Goal: Transaction & Acquisition: Purchase product/service

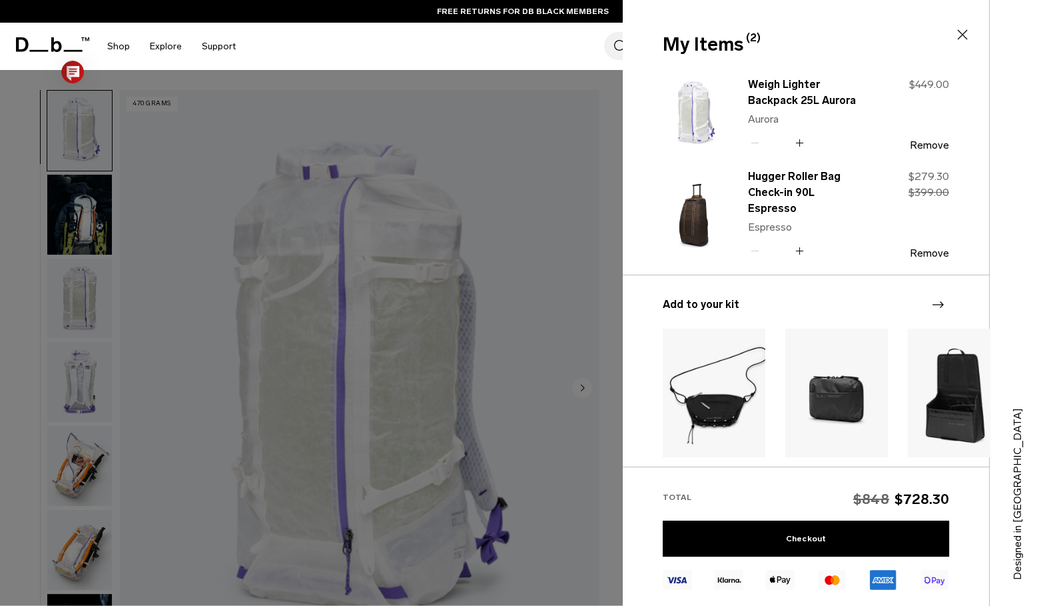
click at [965, 33] on icon at bounding box center [963, 35] width 16 height 16
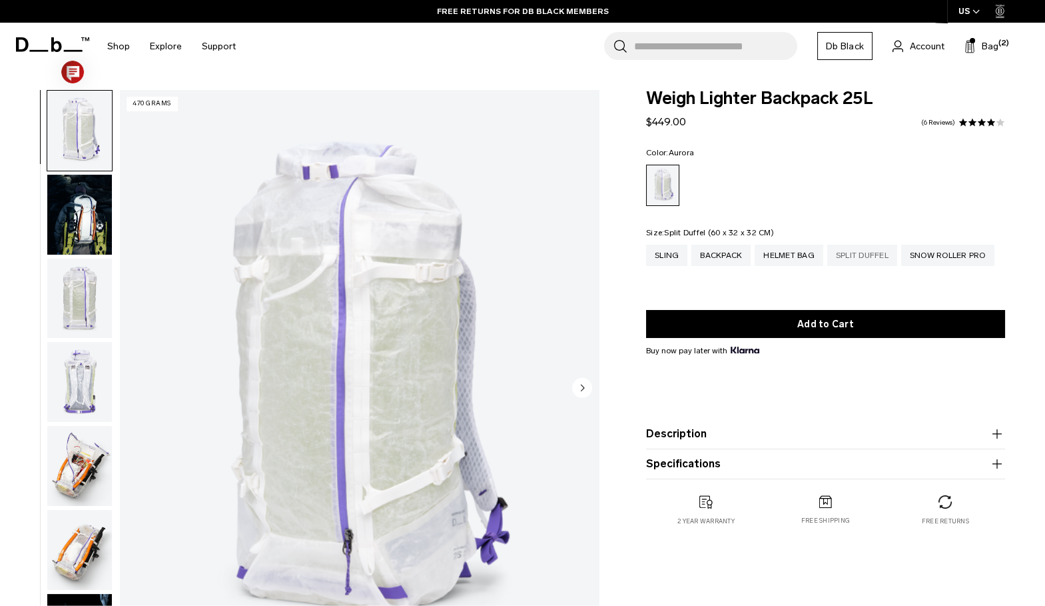
click at [867, 254] on div "Split Duffel" at bounding box center [862, 254] width 70 height 21
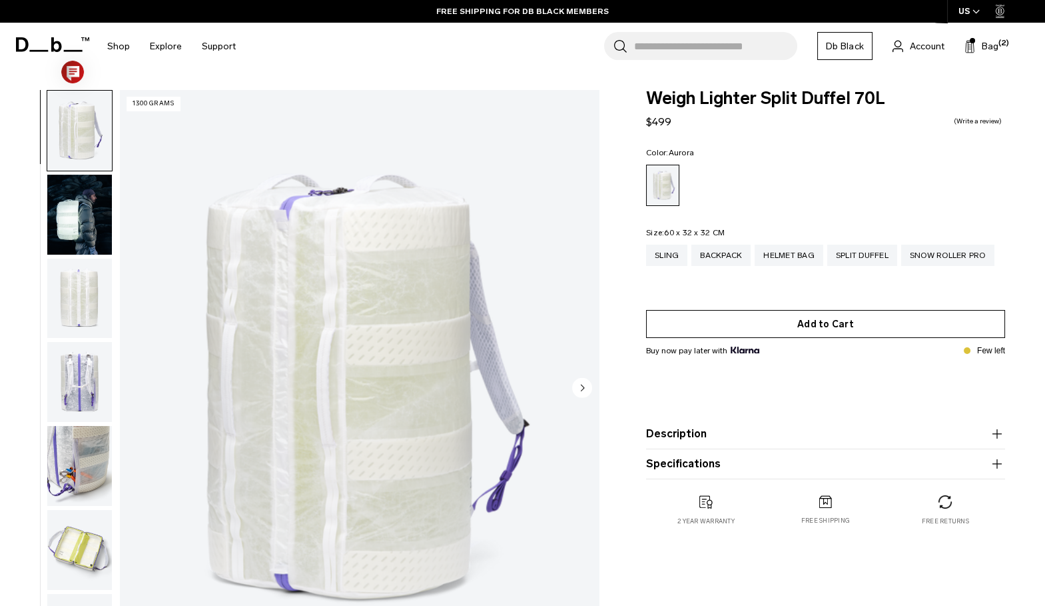
click at [825, 320] on button "Add to Cart" at bounding box center [825, 324] width 359 height 28
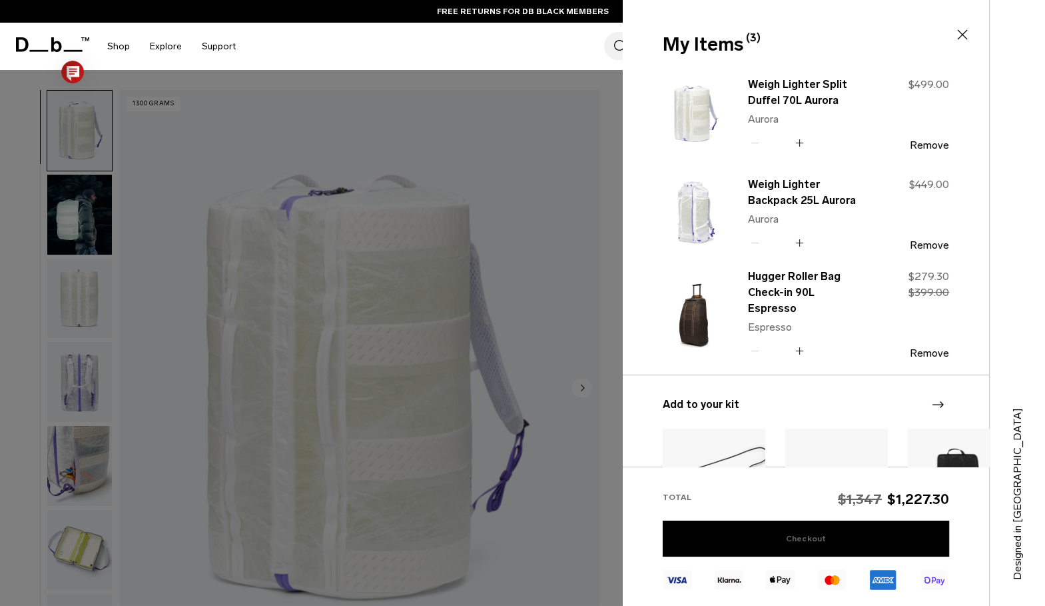
click at [794, 533] on link "Checkout" at bounding box center [806, 538] width 286 height 36
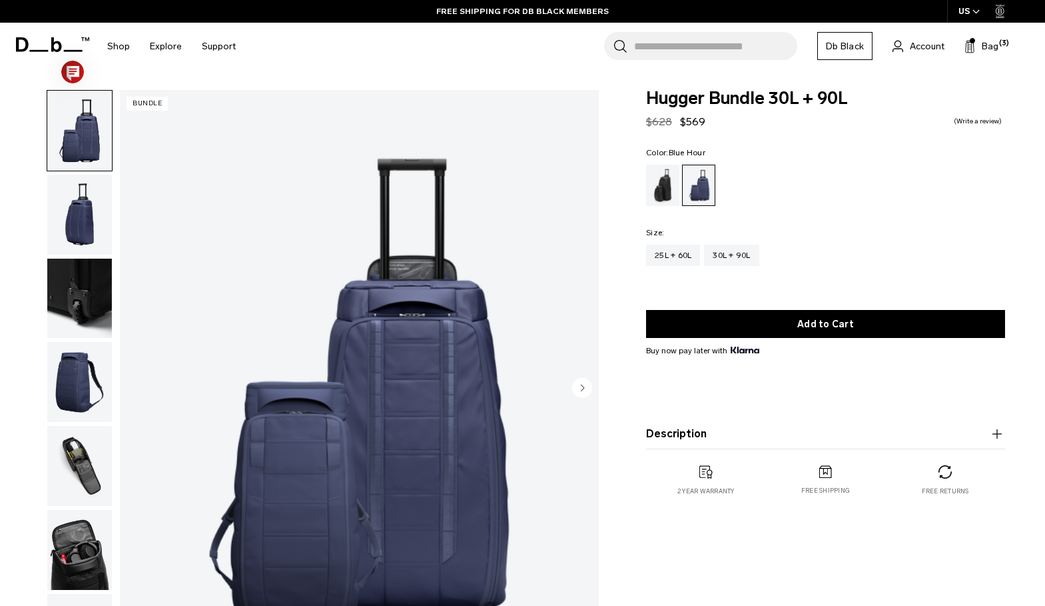
click at [989, 43] on span "Bag" at bounding box center [990, 46] width 17 height 14
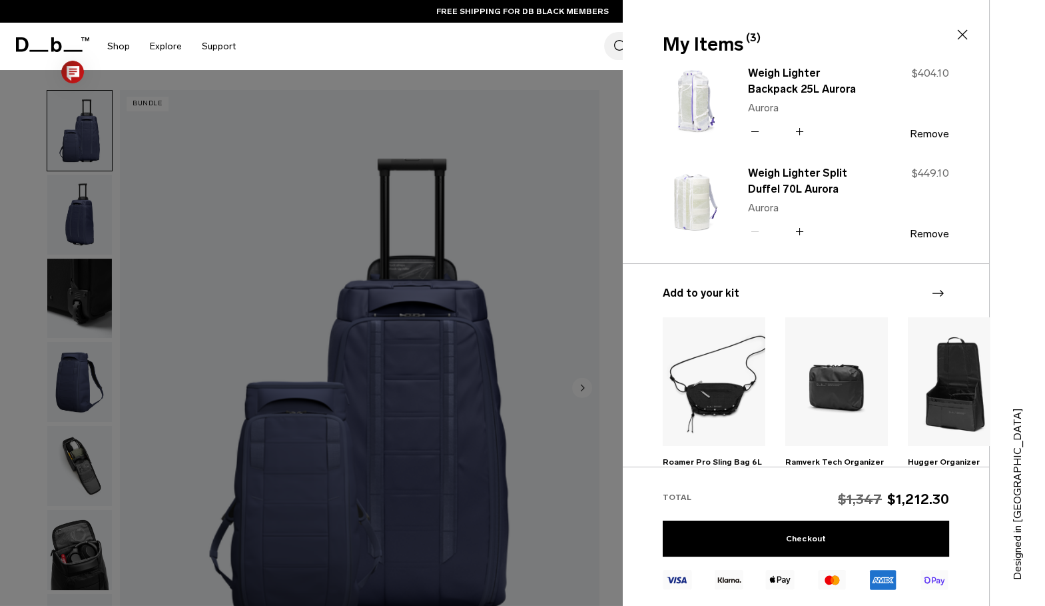
scroll to position [113, 0]
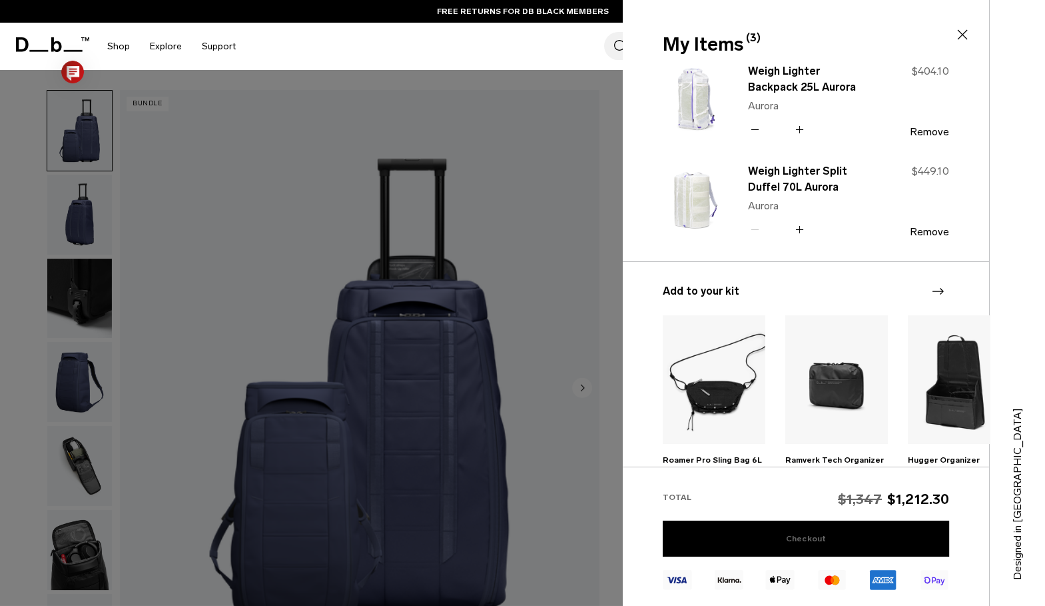
click at [807, 533] on link "Checkout" at bounding box center [806, 538] width 286 height 36
